Goal: Find specific page/section: Find specific page/section

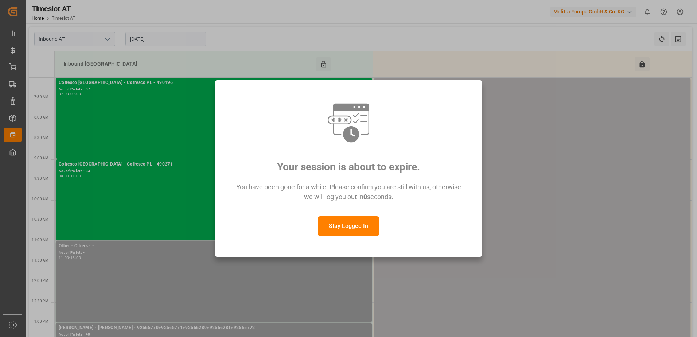
scroll to position [146, 0]
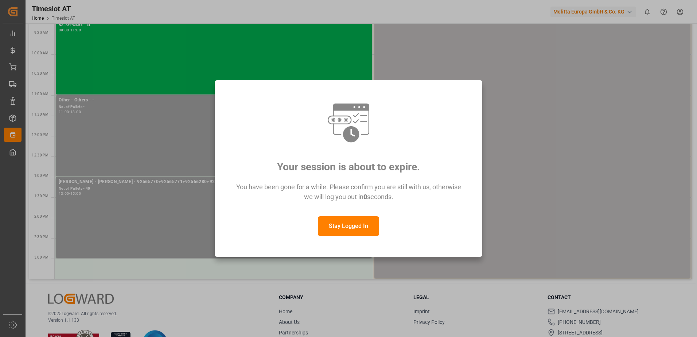
click at [348, 228] on button "Stay Logged In" at bounding box center [348, 226] width 61 height 20
